Goal: Communication & Community: Answer question/provide support

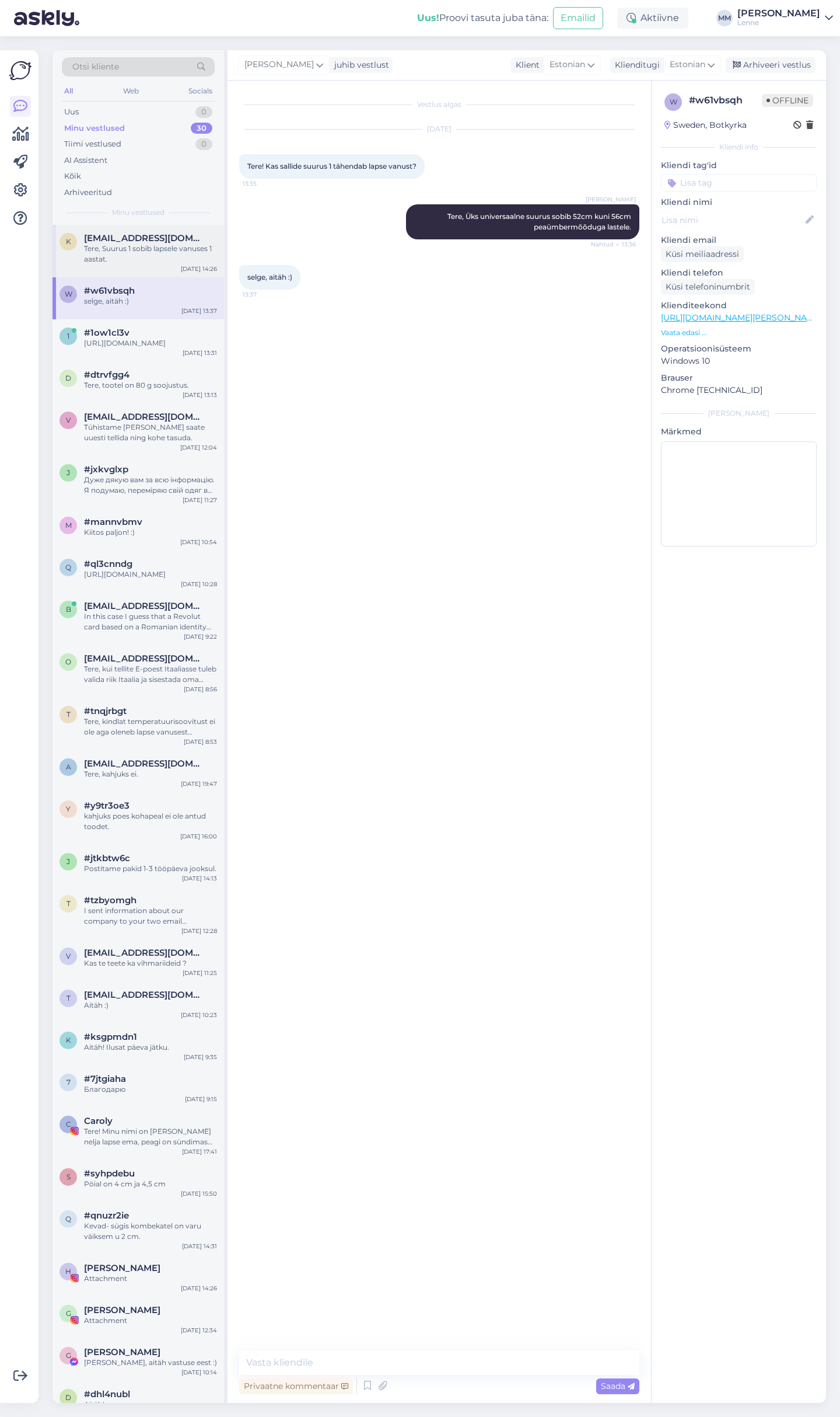
click at [148, 247] on div "Tere, Suurus 1 sobib lapsele vanuses 1 aastat." at bounding box center [151, 254] width 133 height 21
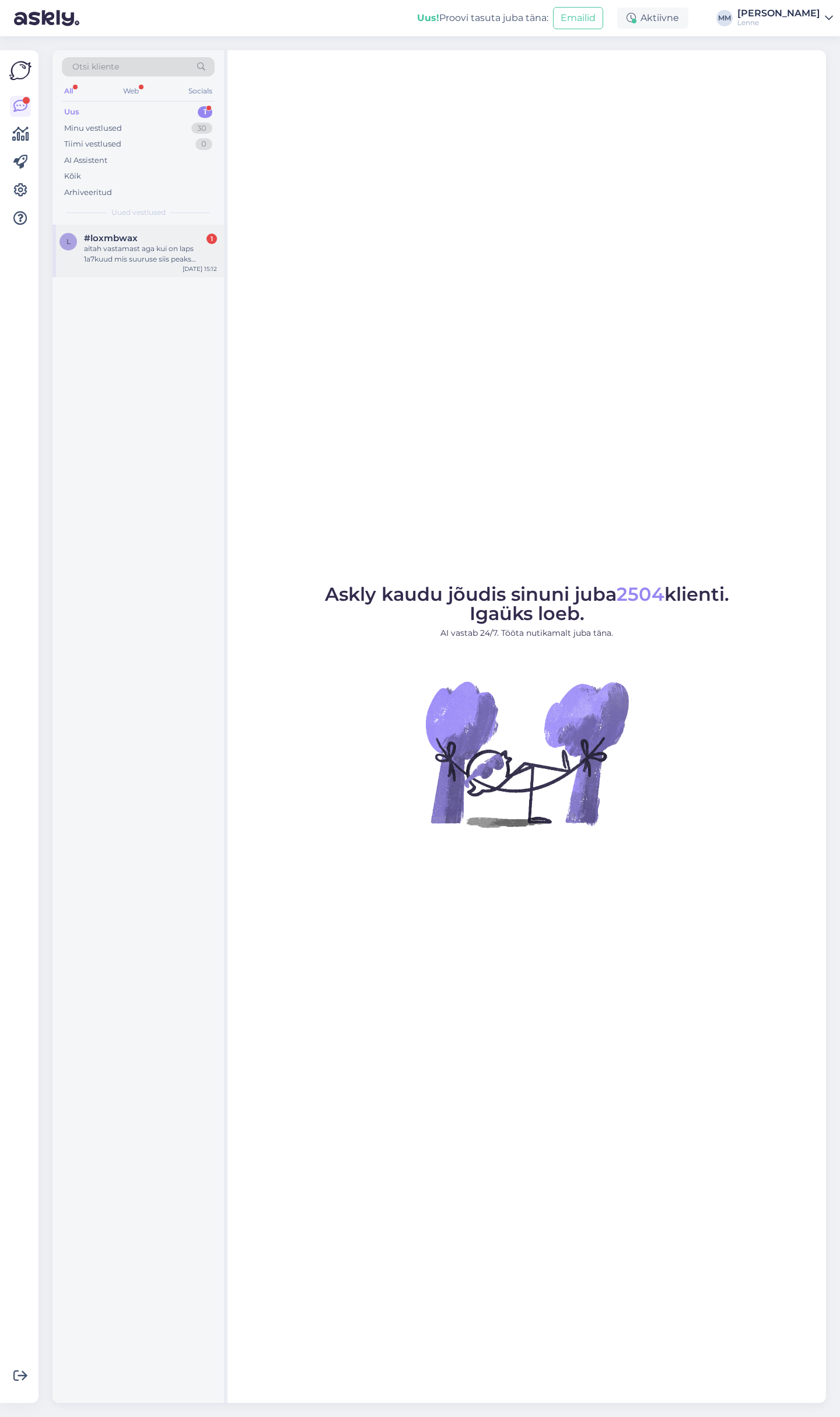
click at [174, 258] on div "aitah vastamast aga kui on laps 1a7kuud mis suuruse siis peaks võtma?" at bounding box center [151, 254] width 133 height 21
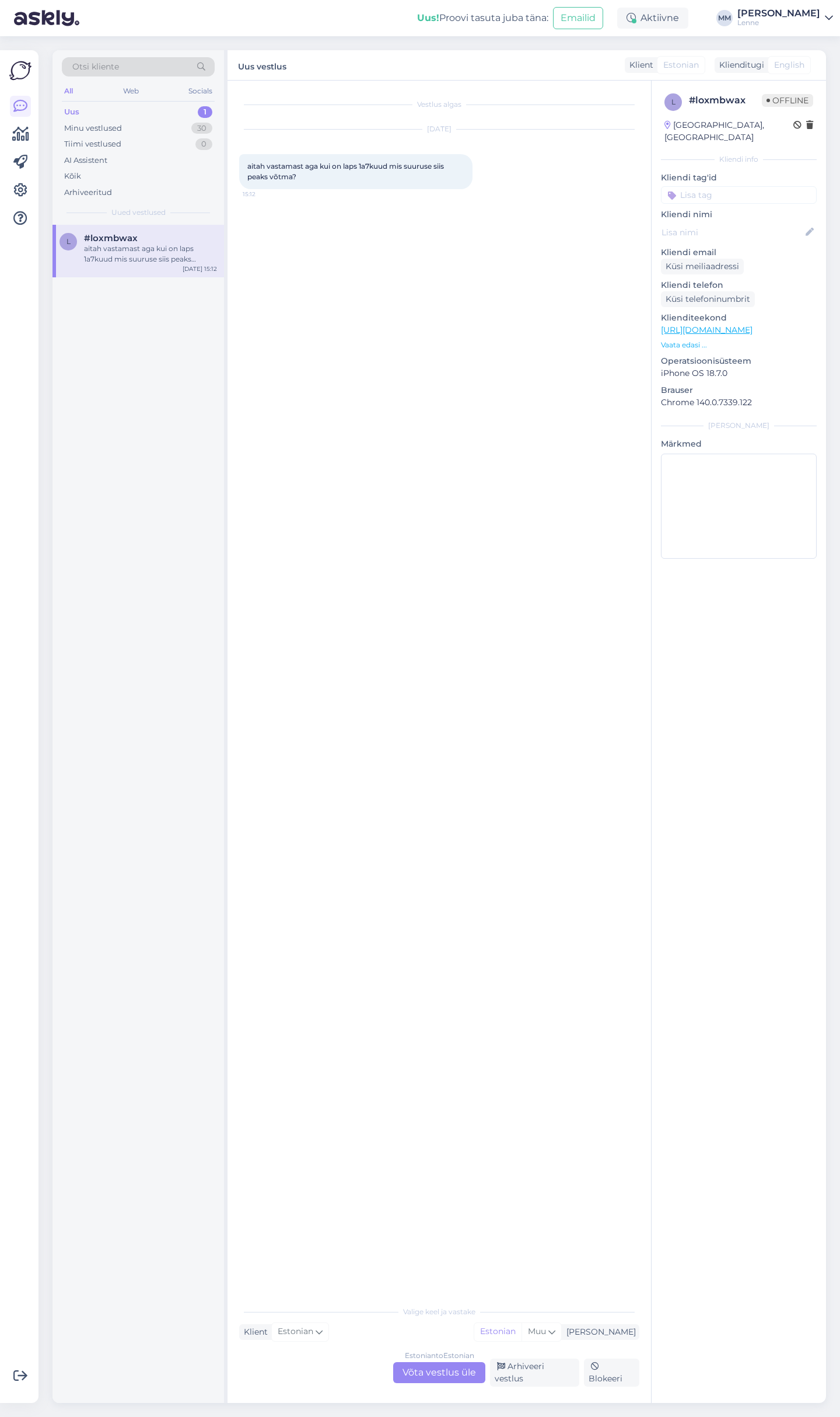
click at [432, 1377] on div "Estonian to Estonian Võta vestlus üle" at bounding box center [439, 1372] width 92 height 21
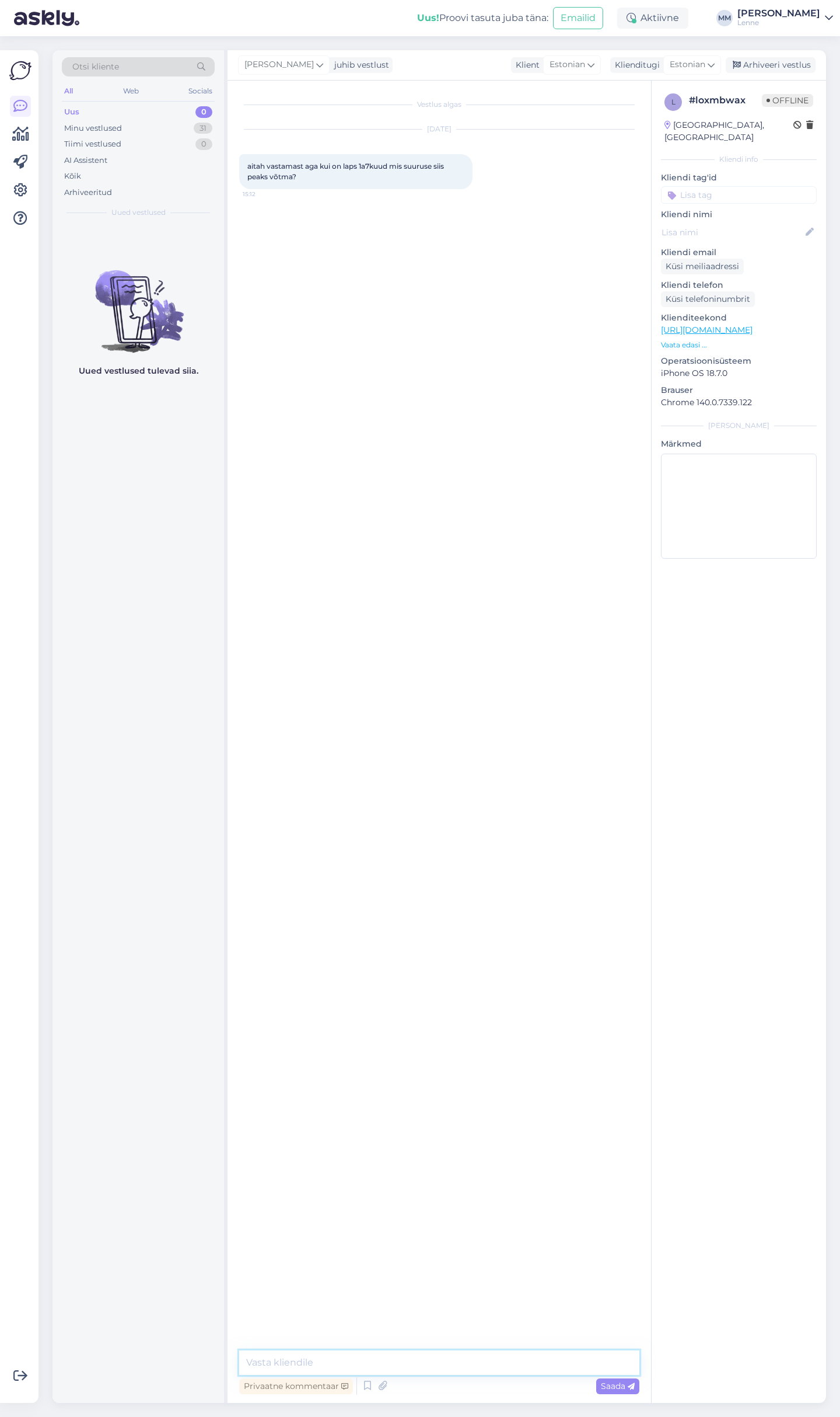
click at [383, 1361] on textarea at bounding box center [439, 1362] width 401 height 24
type textarea "Siis sobiks juba suurus 2, ja saaksite kasutada ka kevadel, kui lapse [PERSON_N…"
